Goal: Transaction & Acquisition: Purchase product/service

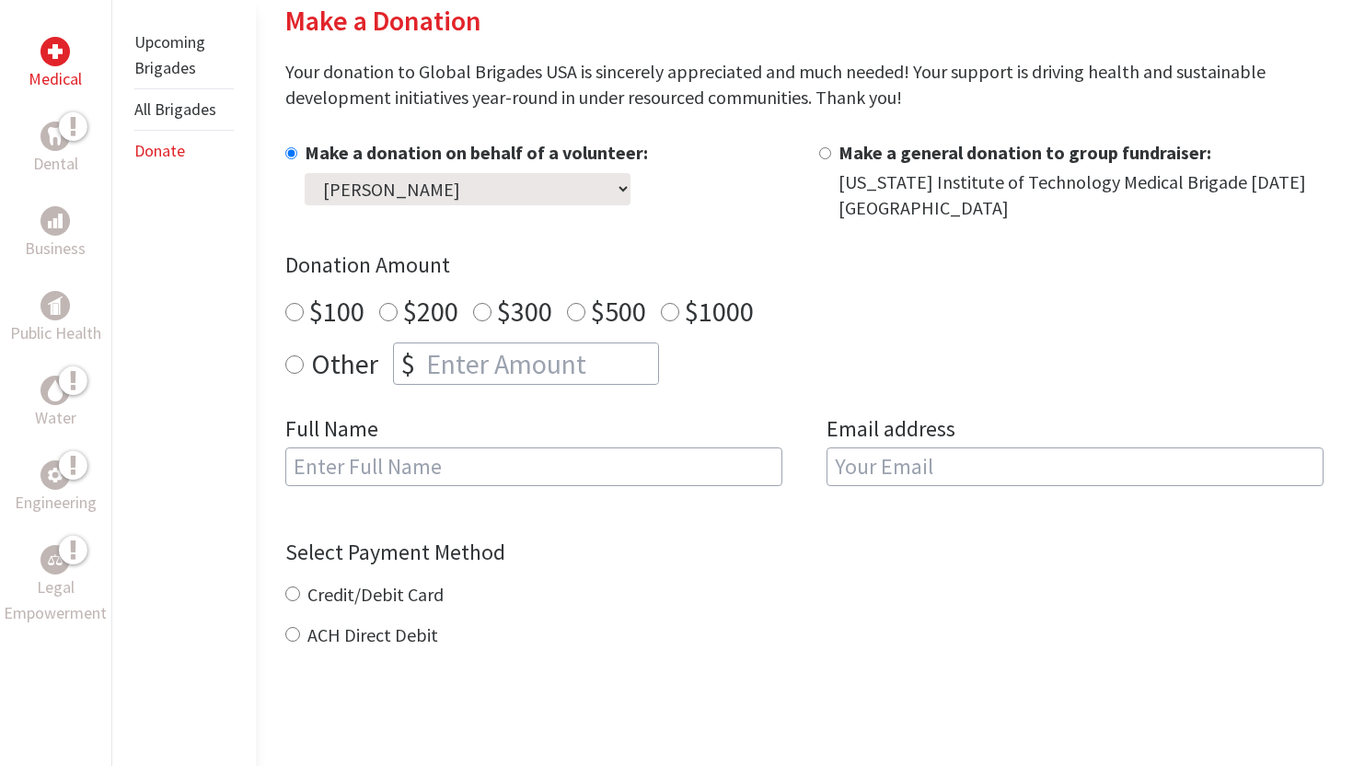
scroll to position [457, 0]
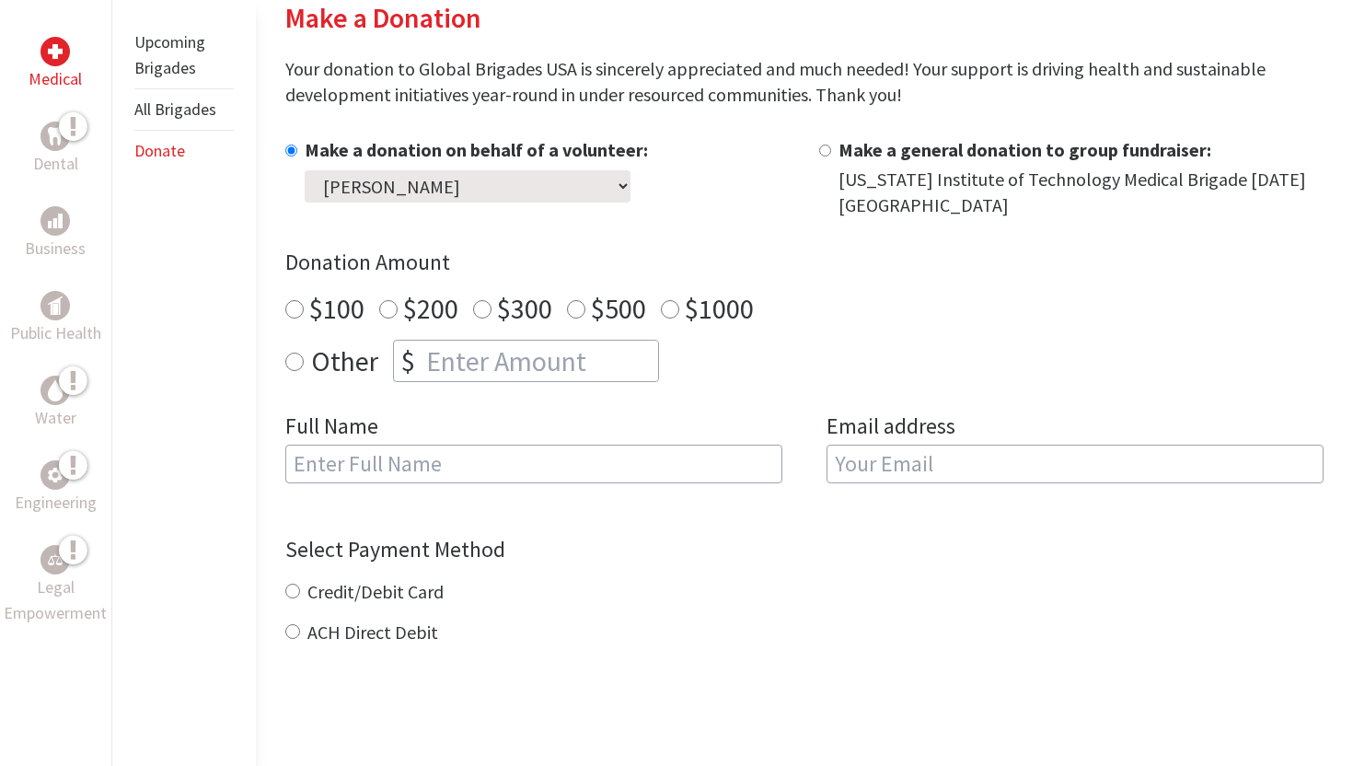
click at [483, 340] on div "Other $" at bounding box center [804, 361] width 1038 height 42
radio input "true"
click at [477, 360] on input "number" at bounding box center [540, 360] width 236 height 40
type input "250"
click at [452, 460] on input "text" at bounding box center [533, 463] width 497 height 39
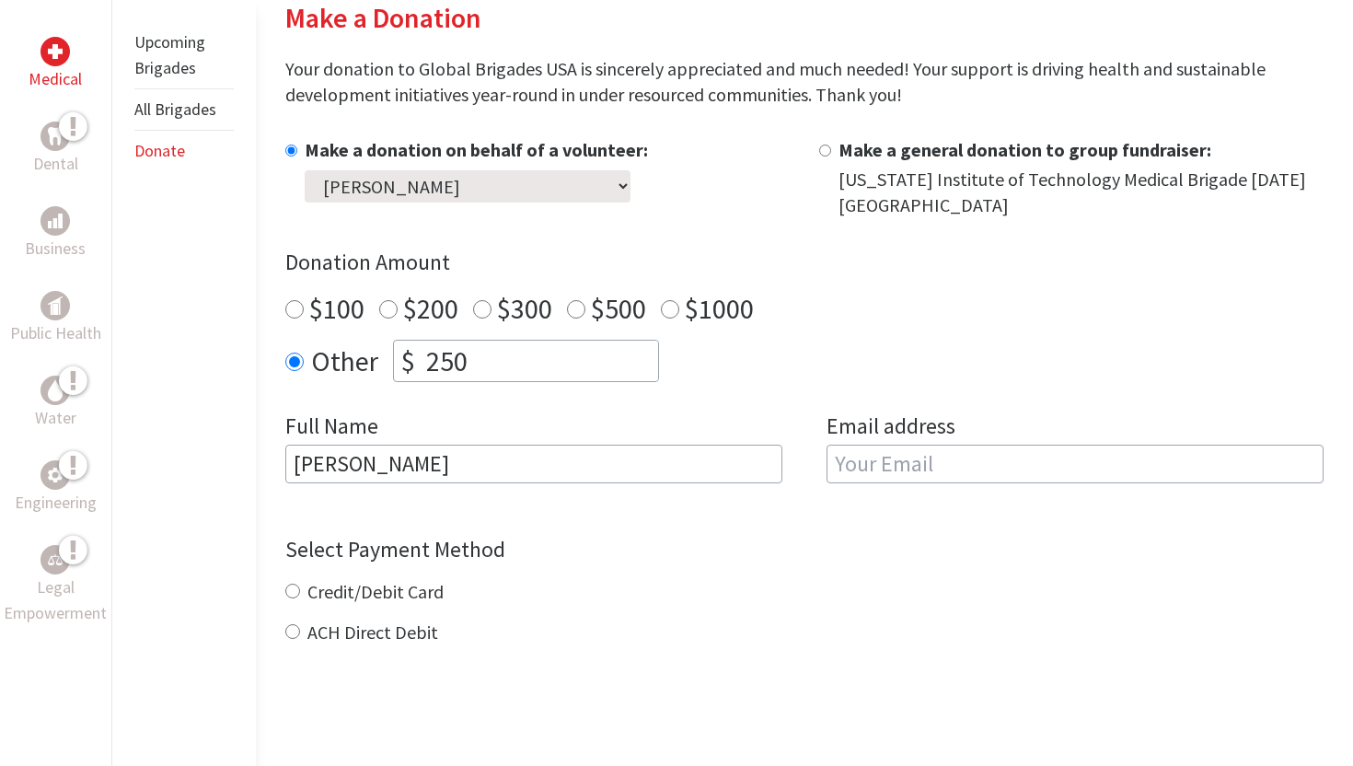
type input "[PERSON_NAME]"
click at [1007, 458] on input "email" at bounding box center [1074, 463] width 497 height 39
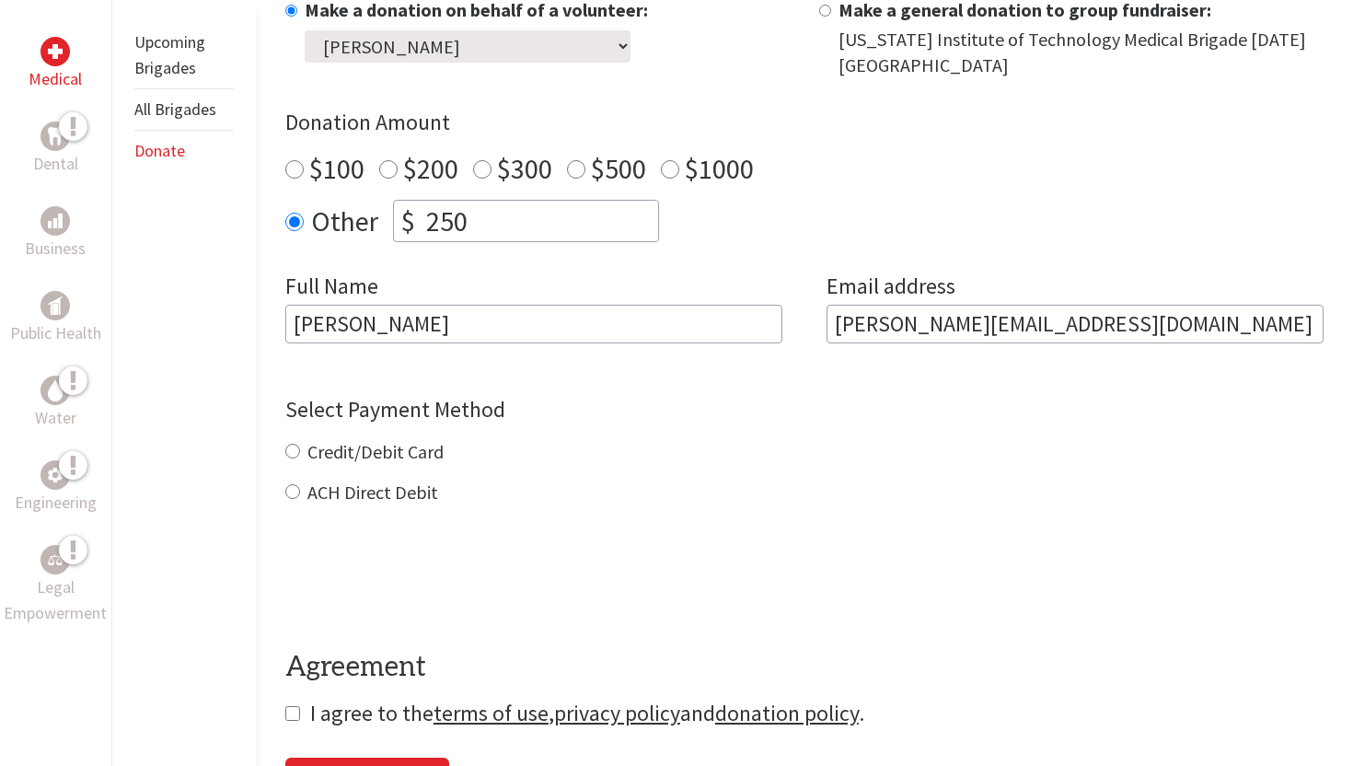
scroll to position [599, 0]
type input "[PERSON_NAME][EMAIL_ADDRESS][DOMAIN_NAME]"
click at [330, 455] on div "Credit/Debit Card ACH Direct Debit" at bounding box center [804, 470] width 1038 height 66
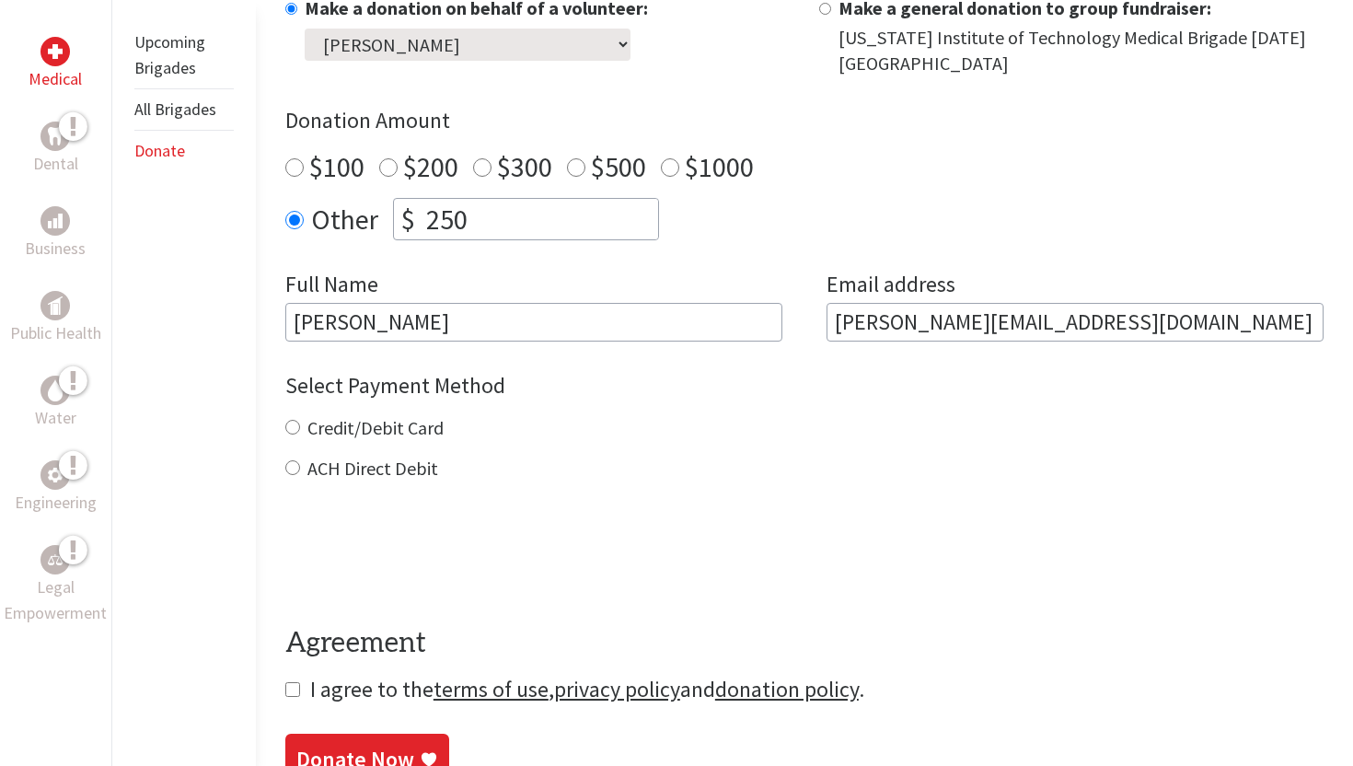
click at [340, 435] on label "Credit/Debit Card" at bounding box center [375, 427] width 136 height 23
click at [300, 434] on input "Credit/Debit Card" at bounding box center [292, 427] width 15 height 15
radio input "true"
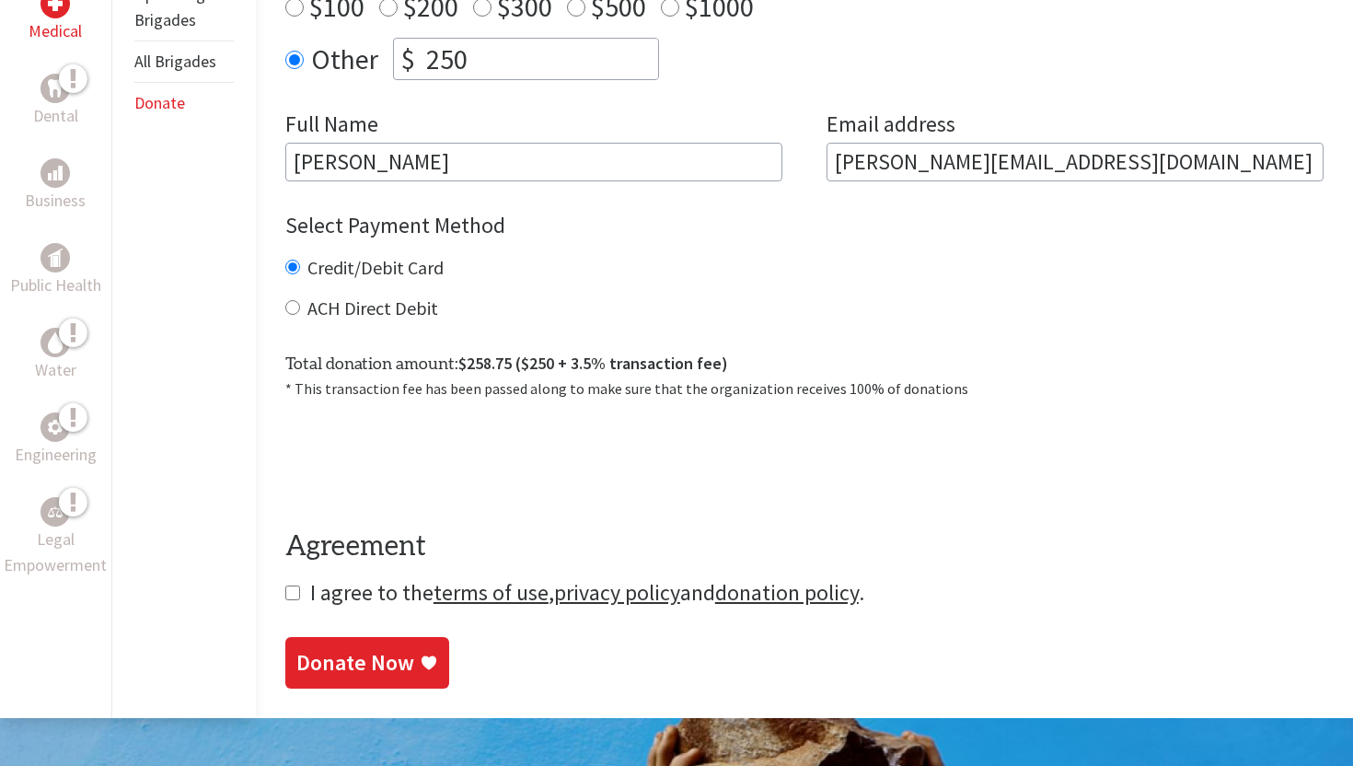
scroll to position [782, 0]
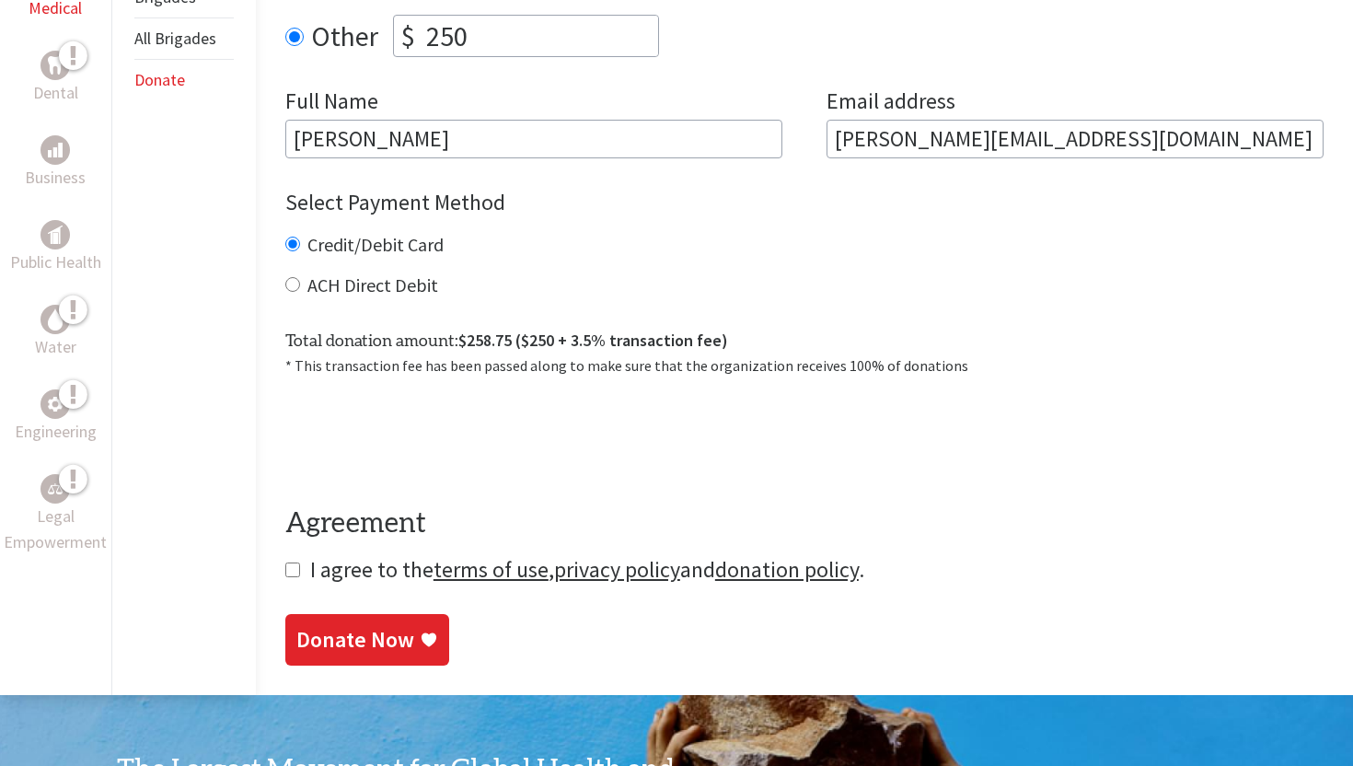
click at [363, 291] on label "ACH Direct Debit" at bounding box center [372, 284] width 131 height 23
click at [300, 291] on input "ACH Direct Debit" at bounding box center [292, 284] width 15 height 15
radio input "true"
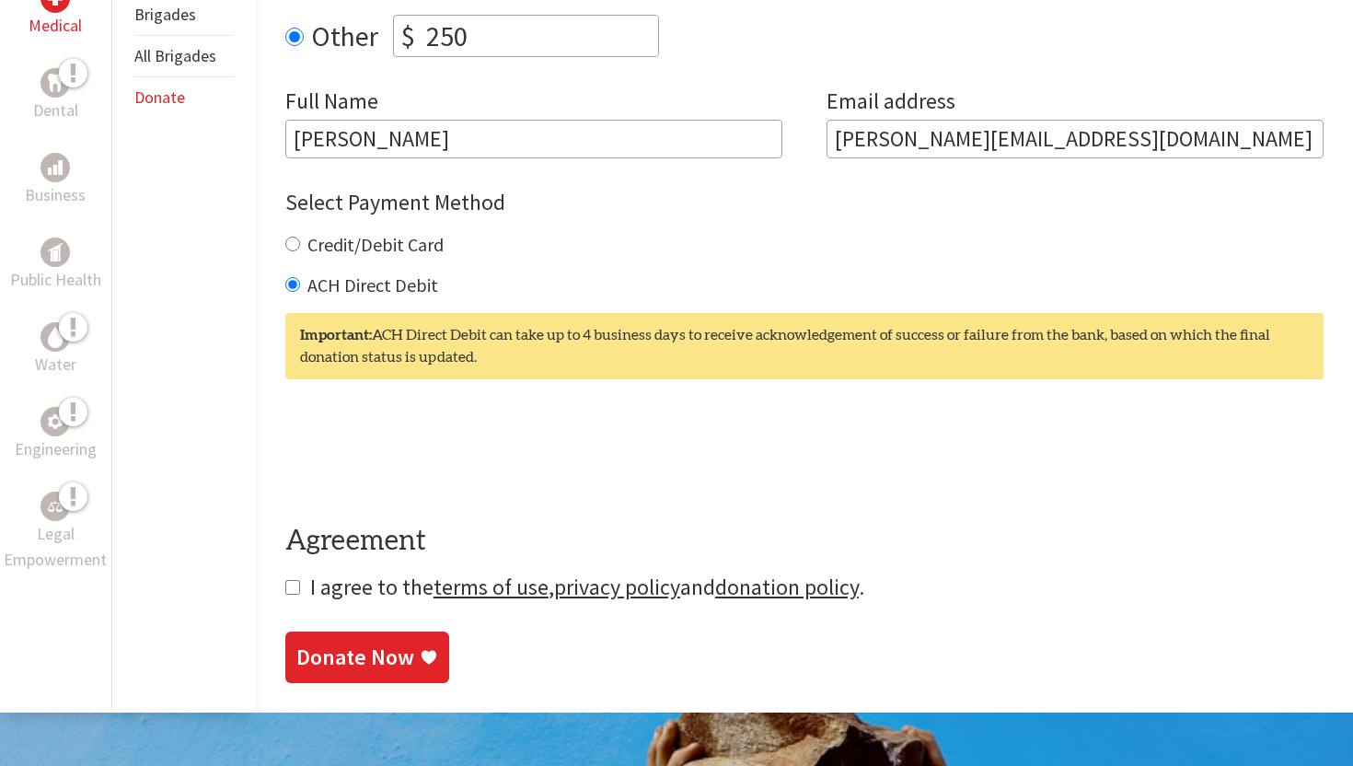
click at [367, 237] on label "Credit/Debit Card" at bounding box center [375, 244] width 136 height 23
click at [300, 237] on input "Credit/Debit Card" at bounding box center [292, 243] width 15 height 15
radio input "true"
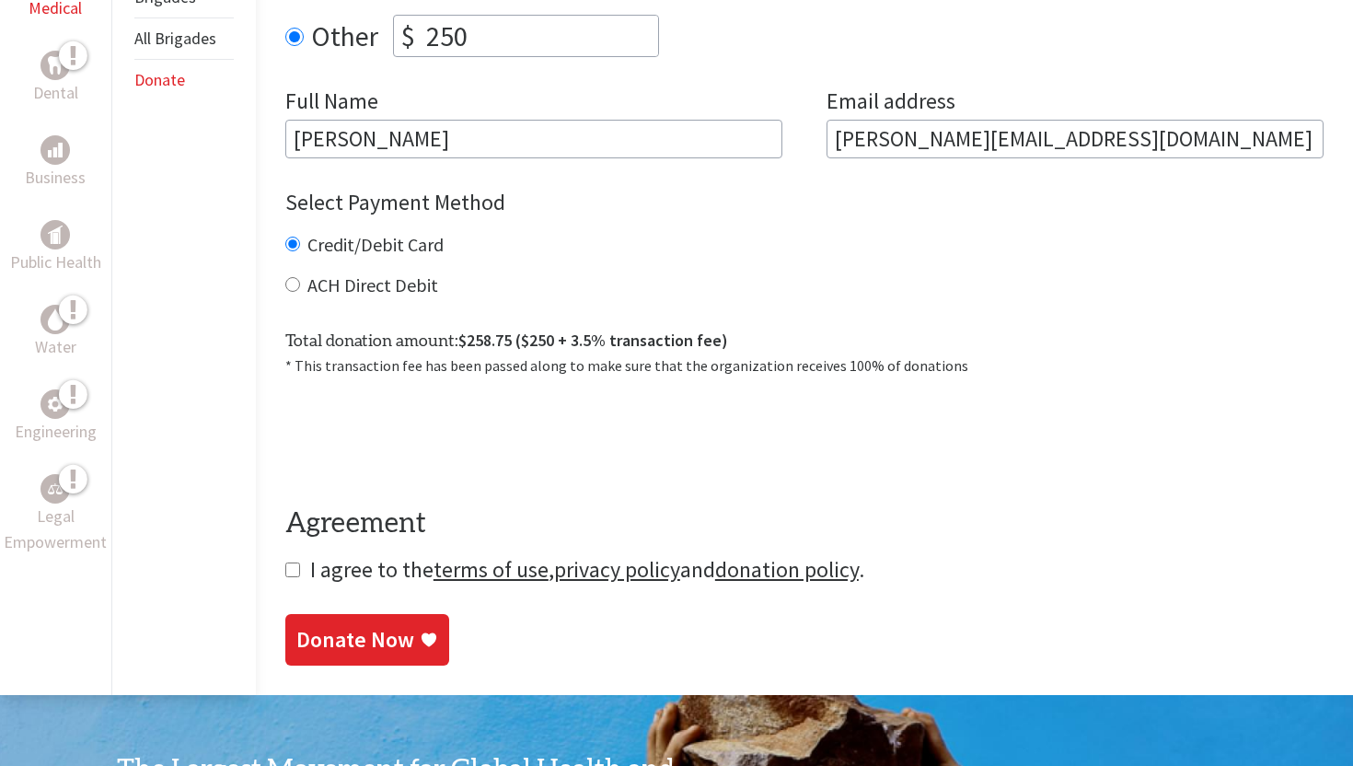
click at [291, 573] on input "checkbox" at bounding box center [292, 569] width 15 height 15
checkbox input "true"
click at [386, 653] on div "Donate Now" at bounding box center [355, 641] width 118 height 29
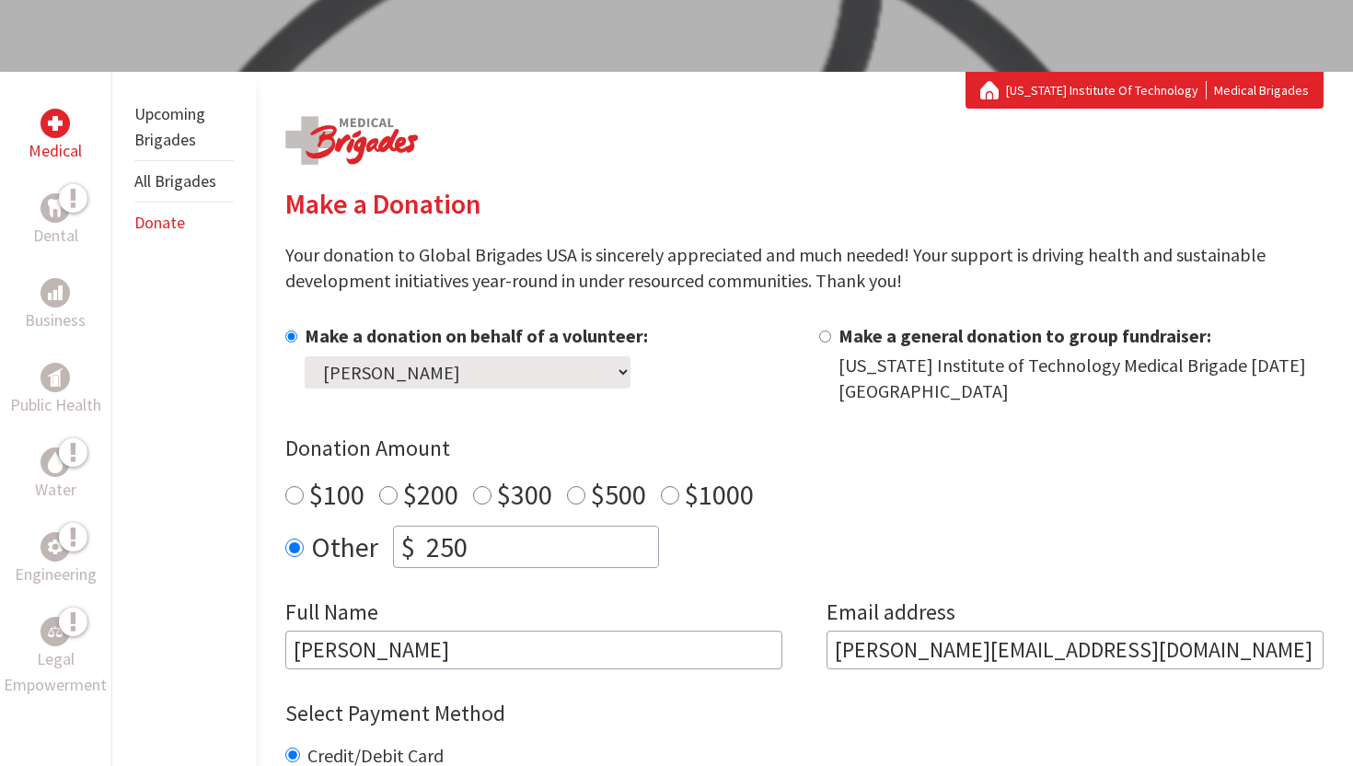
scroll to position [272, 0]
